Goal: Check status: Check status

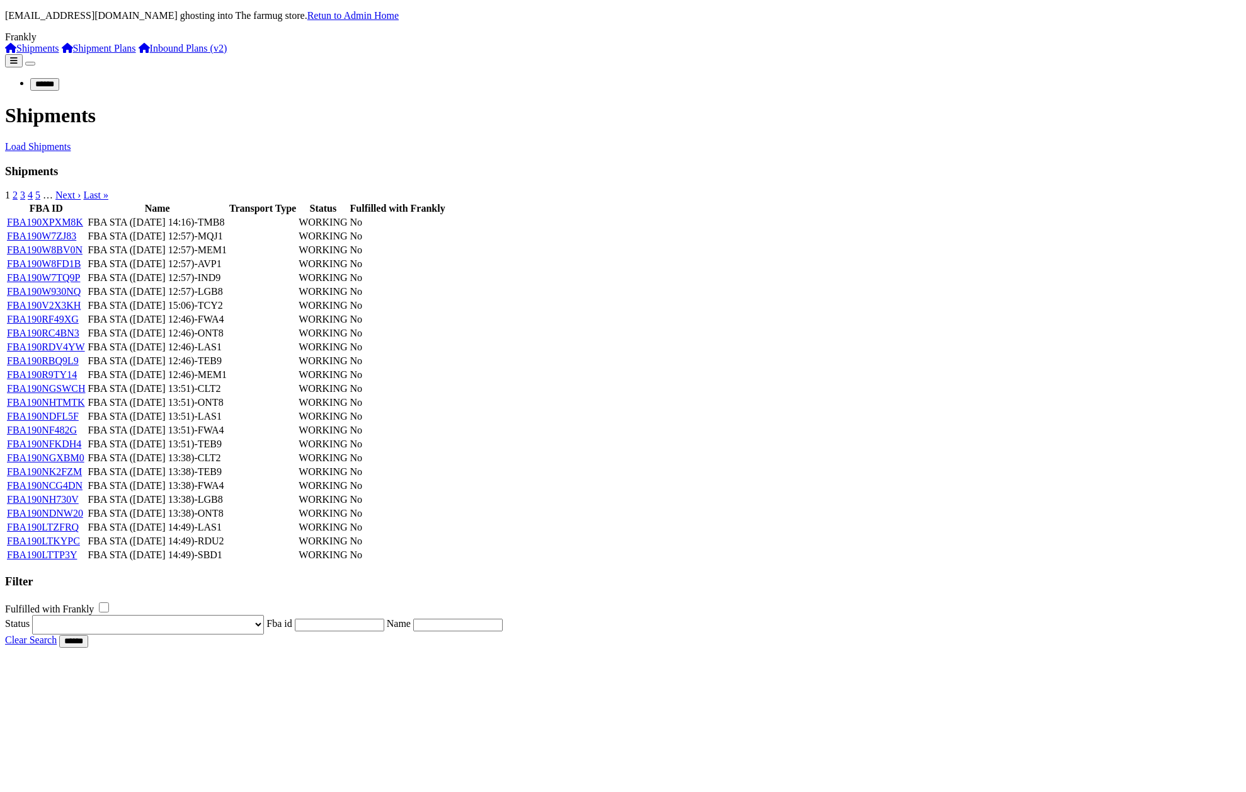
click at [93, 54] on link "Shipment Plans" at bounding box center [99, 48] width 74 height 11
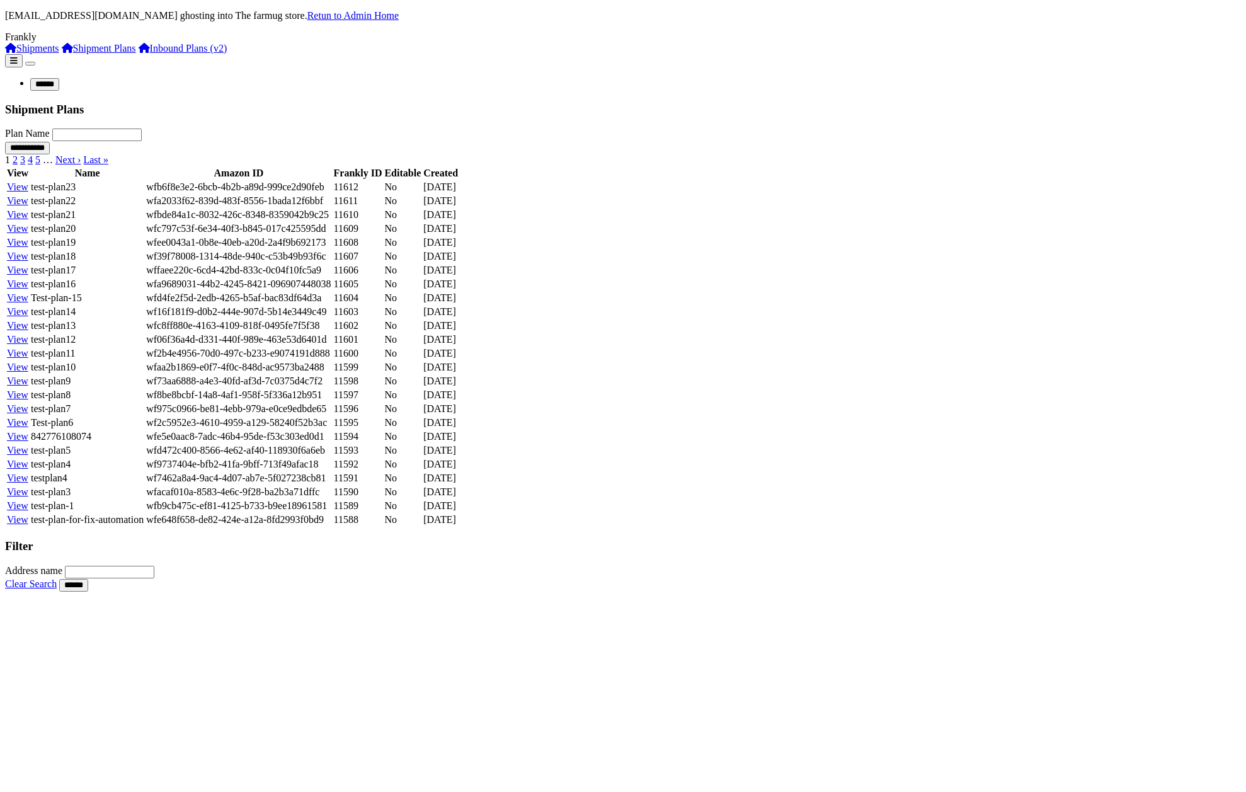
click at [139, 54] on link "Inbound Plans (v2)" at bounding box center [183, 48] width 89 height 11
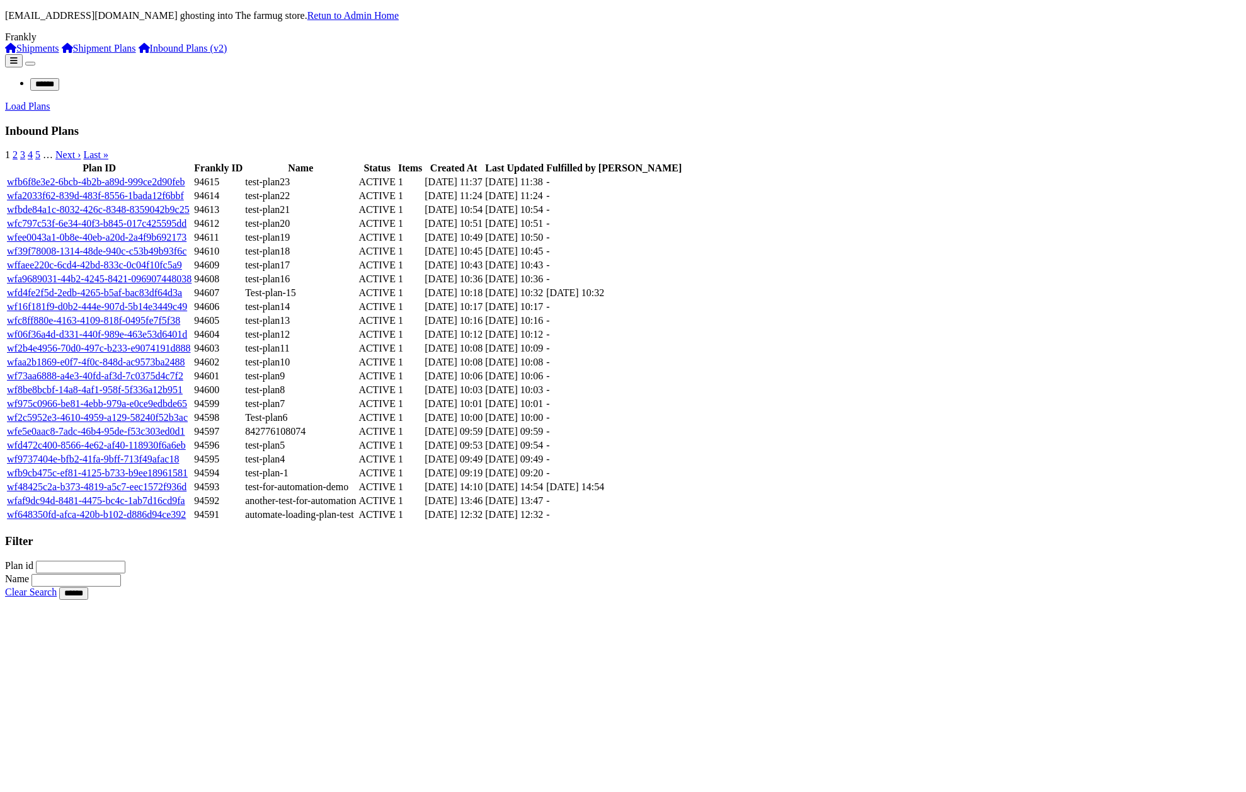
click at [81, 54] on link "Shipment Plans" at bounding box center [99, 48] width 74 height 11
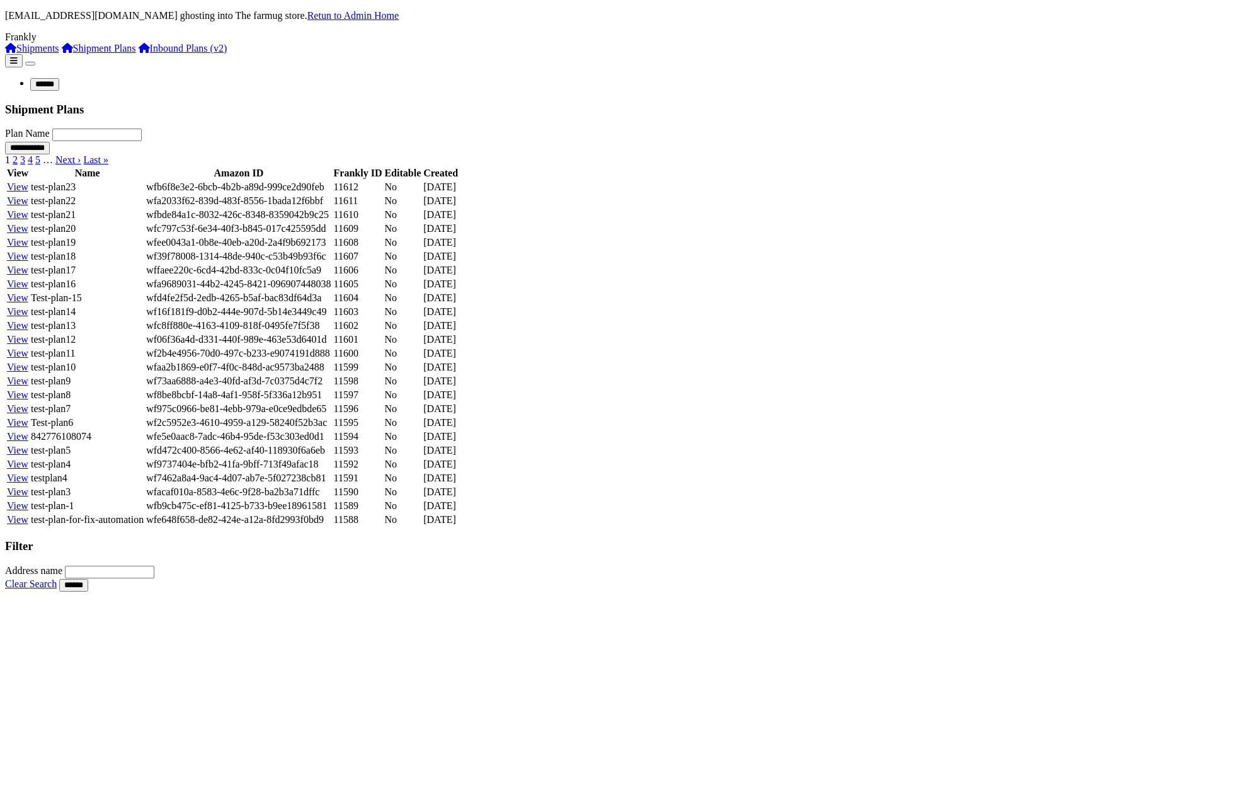
click at [28, 192] on link "View" at bounding box center [17, 186] width 21 height 11
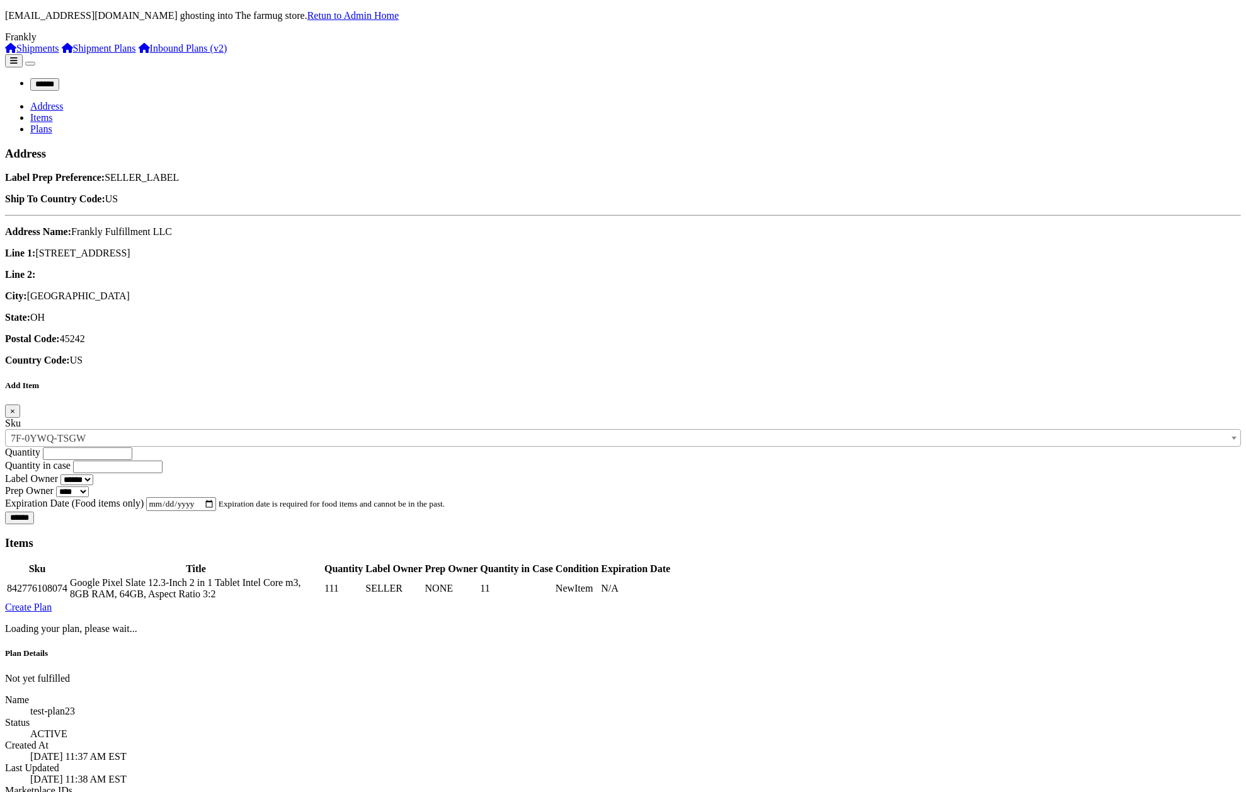
click at [63, 101] on link "Address" at bounding box center [46, 106] width 33 height 11
click at [53, 112] on link "Items" at bounding box center [41, 117] width 23 height 11
click at [52, 123] on link "Plans" at bounding box center [41, 128] width 22 height 11
click at [53, 112] on link "Items" at bounding box center [41, 117] width 23 height 11
click at [52, 123] on link "Plans" at bounding box center [41, 128] width 22 height 11
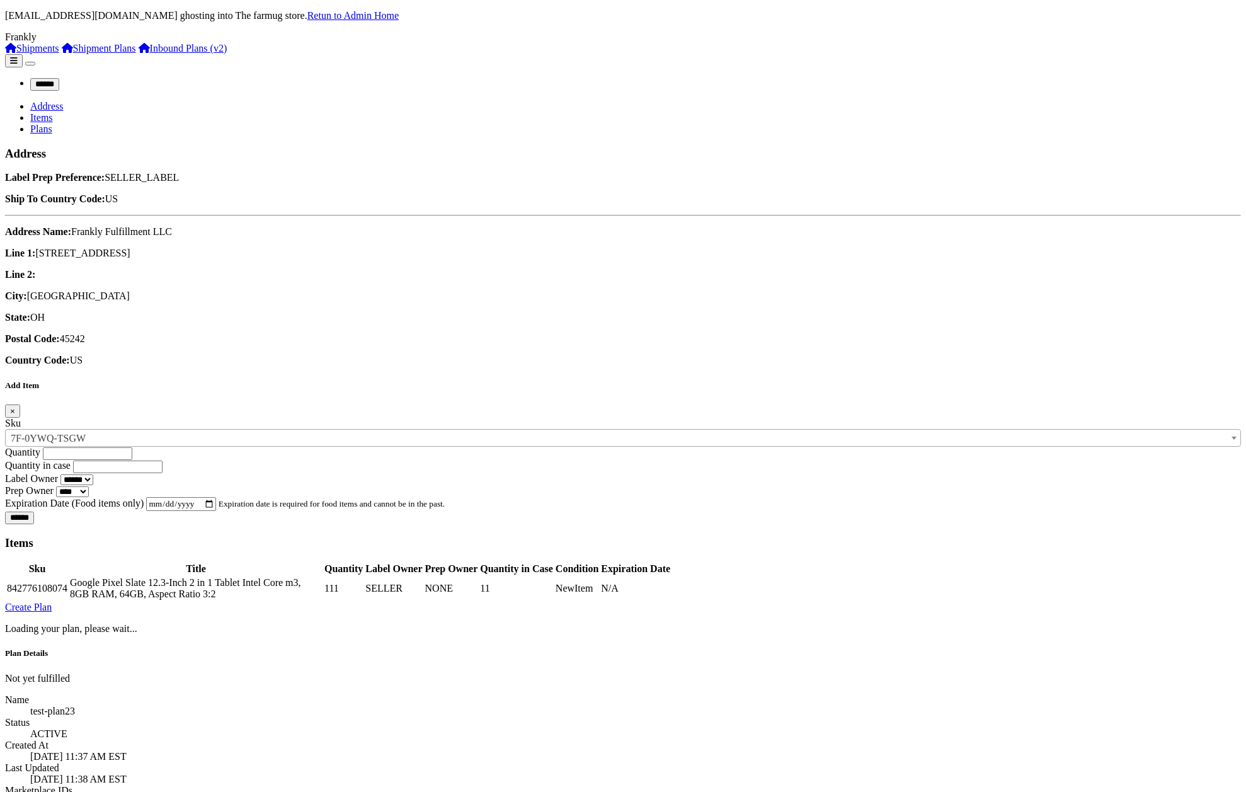
click at [53, 112] on link "Items" at bounding box center [41, 117] width 23 height 11
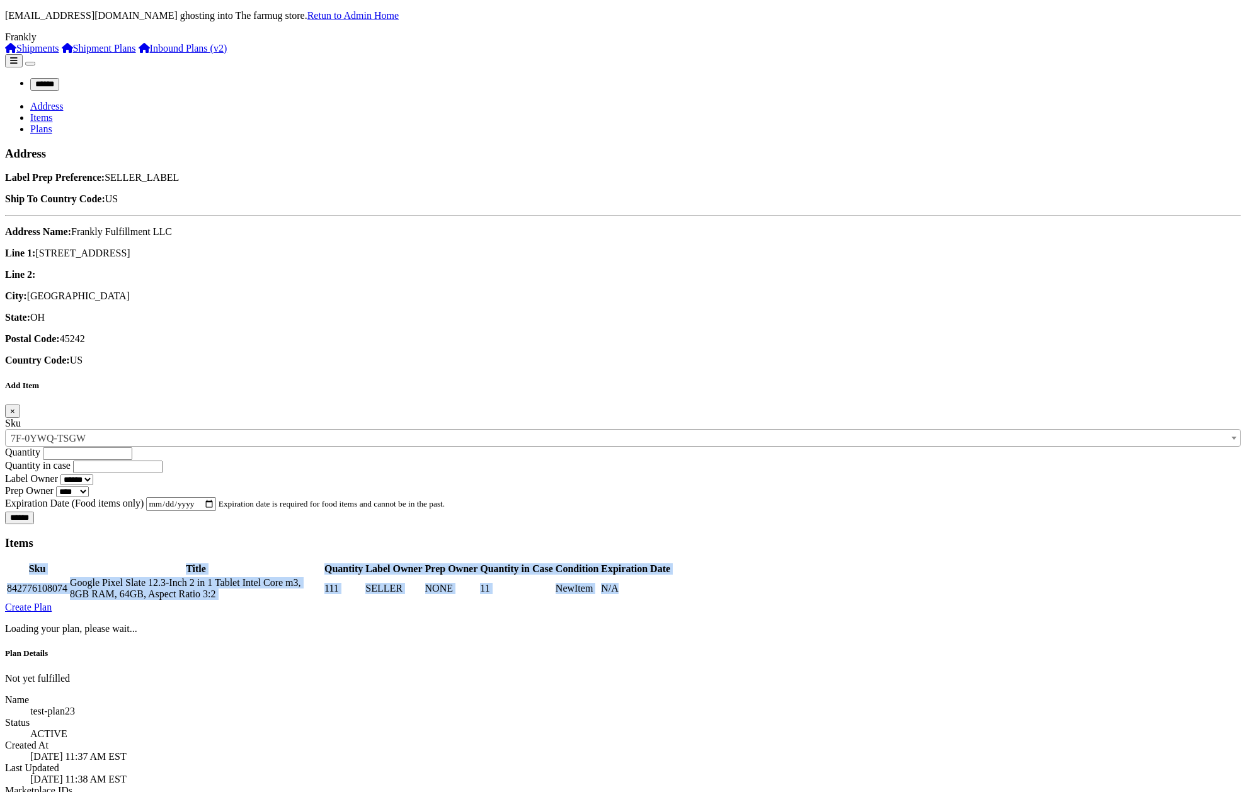
drag, startPoint x: 1145, startPoint y: 203, endPoint x: 164, endPoint y: 161, distance: 981.5
click at [164, 536] on div "Items Sku Title Quantity Label Owner Prep Owner Quantity in Case Condition Expi…" at bounding box center [623, 569] width 1236 height 66
click at [52, 123] on link "Plans" at bounding box center [41, 128] width 22 height 11
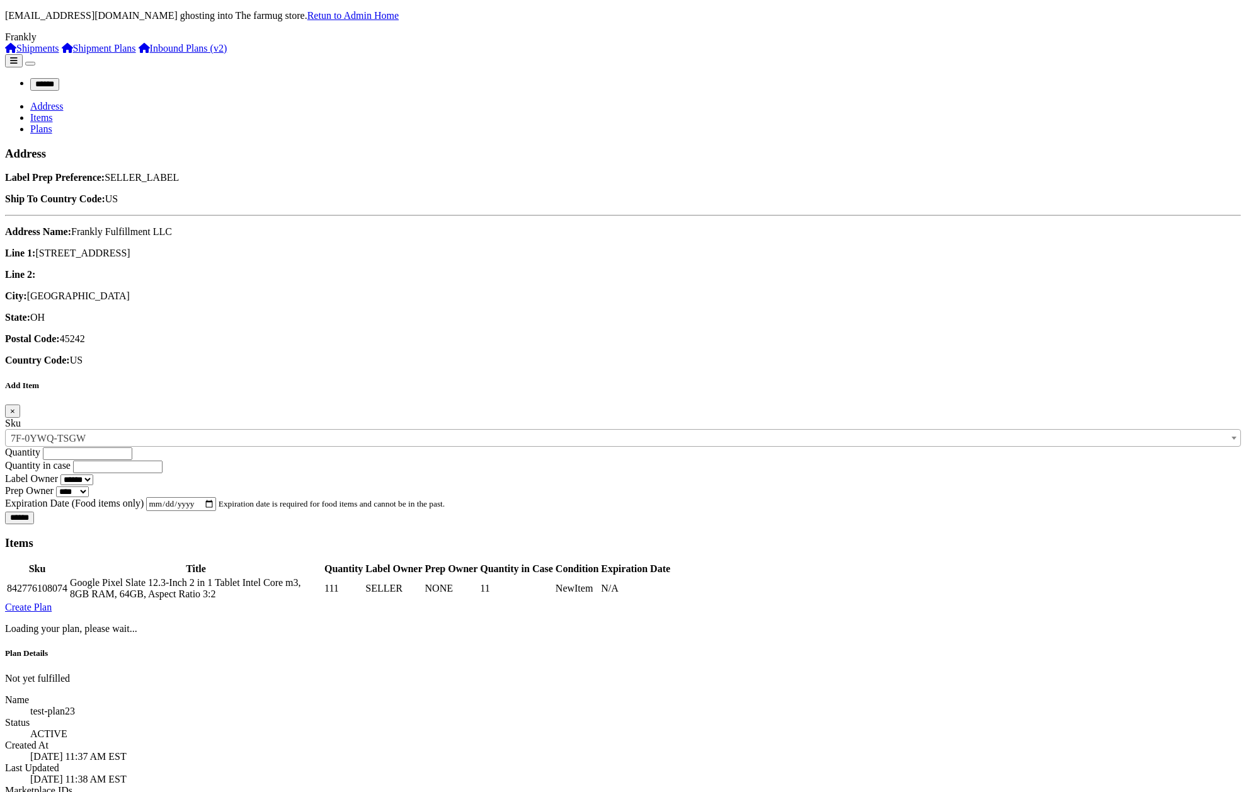
click at [850, 499] on div "****** Address Items Plans Address Label Prep Preference: SELLER_LABEL Ship To …" at bounding box center [623, 441] width 1236 height 775
click at [399, 10] on link "Retun to Admin Home" at bounding box center [352, 15] width 91 height 11
